Goal: Find specific page/section: Find specific page/section

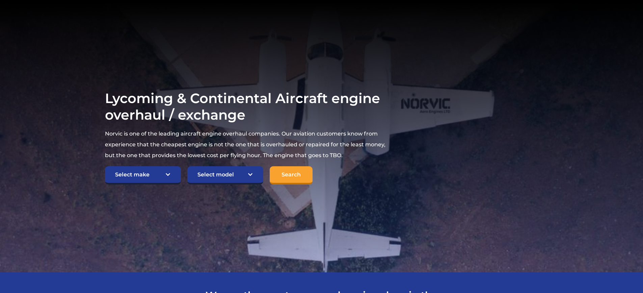
scroll to position [34, 0]
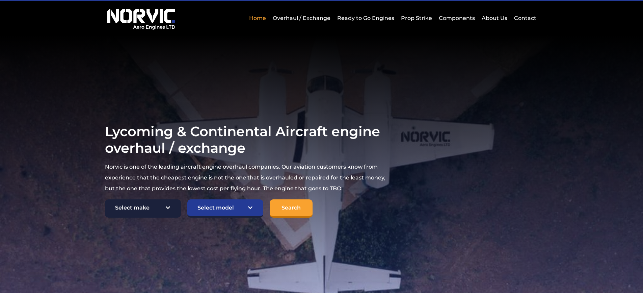
click at [163, 207] on select "Select make TCM Continental Lycoming" at bounding box center [143, 208] width 76 height 18
select select "TCM Continental"
click at [105, 199] on select "Select make TCM Continental Lycoming" at bounding box center [143, 208] width 76 height 18
click at [170, 207] on select "Select make TCM Continental Lycoming" at bounding box center [143, 208] width 76 height 18
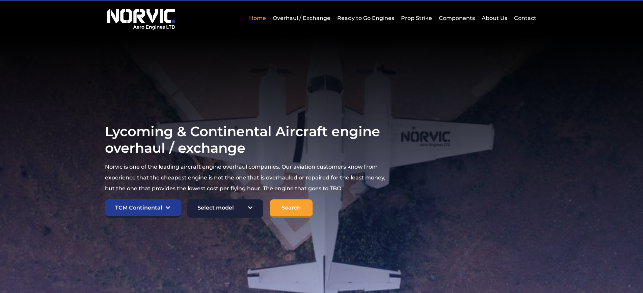
click at [251, 207] on select "Select model American Champion 7KCAB [PERSON_NAME] Citabria IO-320-E2A Beech 23…" at bounding box center [225, 208] width 76 height 18
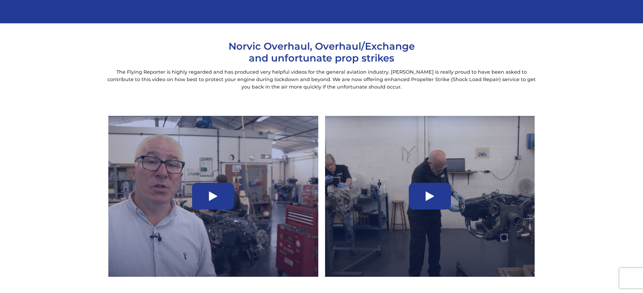
scroll to position [472, 0]
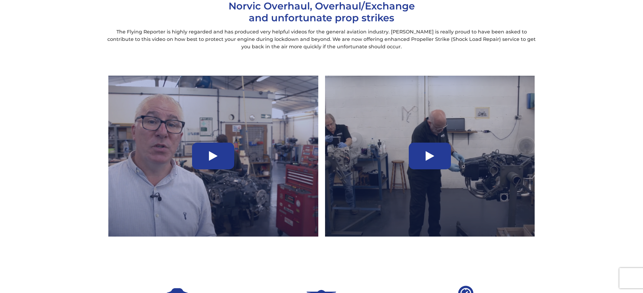
click at [211, 155] on icon at bounding box center [213, 156] width 8 height 11
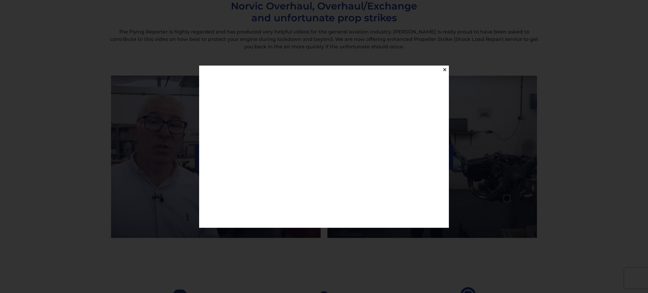
click at [445, 70] on button "✕" at bounding box center [444, 69] width 8 height 8
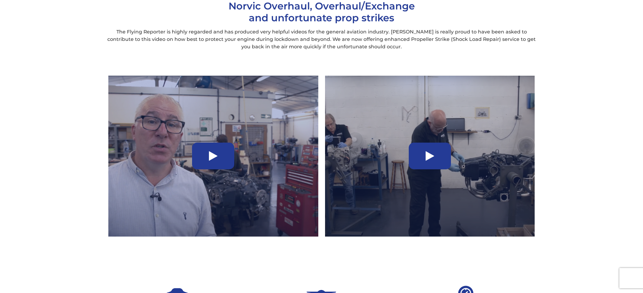
click at [428, 158] on icon at bounding box center [430, 156] width 8 height 11
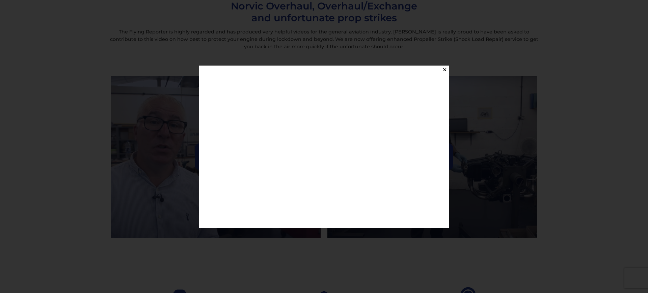
click at [444, 72] on button "✕" at bounding box center [444, 69] width 8 height 8
